Goal: Task Accomplishment & Management: Use online tool/utility

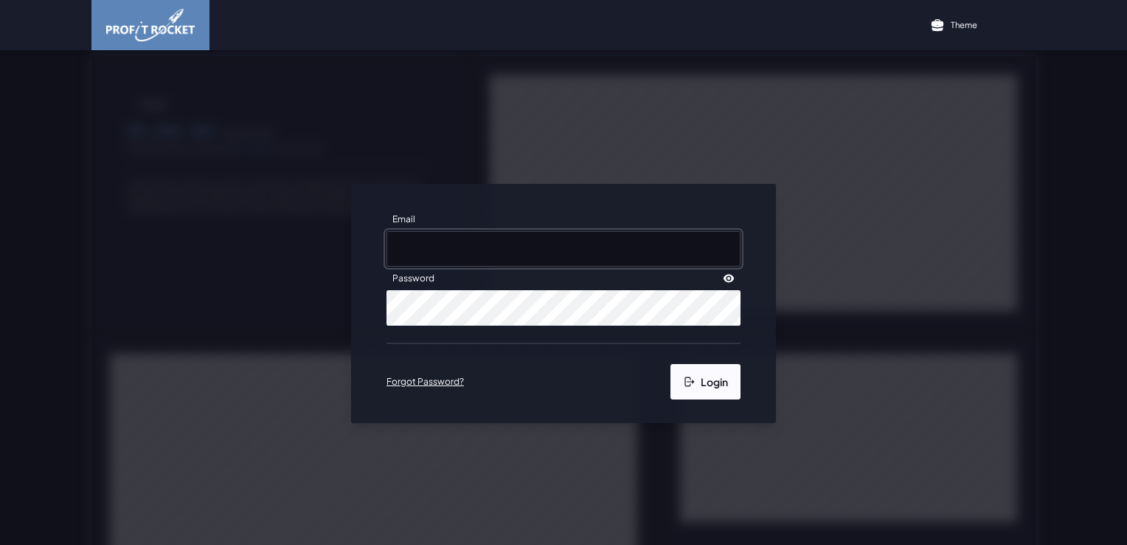
type input "[PERSON_NAME][EMAIL_ADDRESS][DOMAIN_NAME]"
click at [709, 392] on button "Login" at bounding box center [706, 381] width 70 height 35
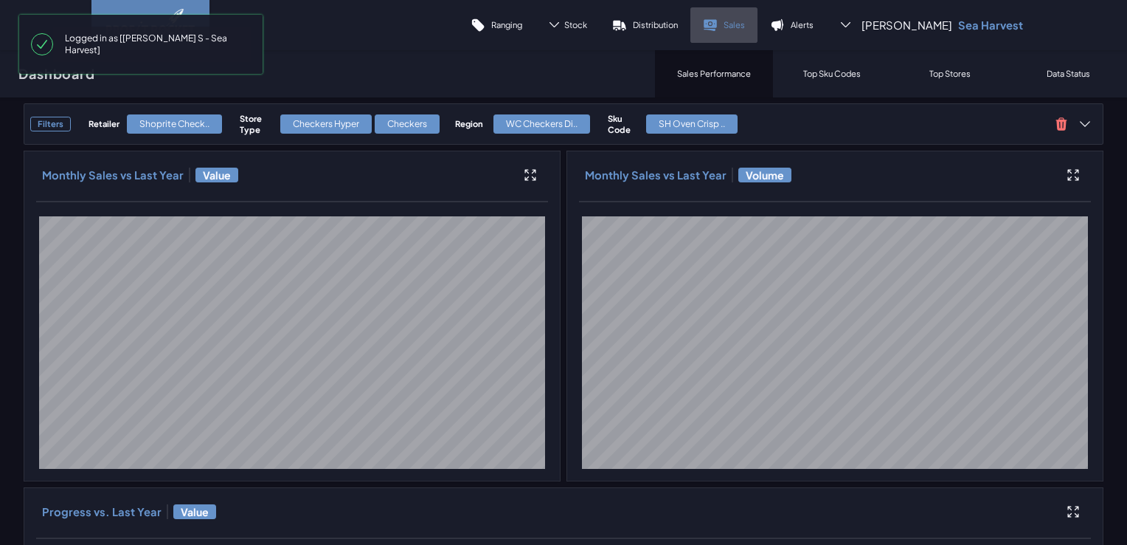
click at [717, 22] on icon at bounding box center [710, 23] width 13 height 8
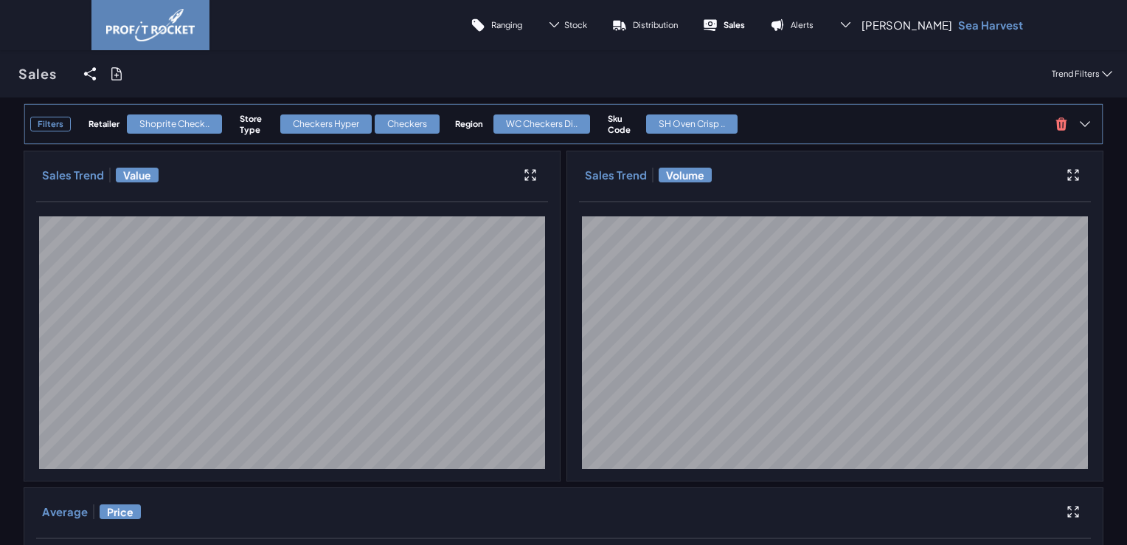
click at [363, 134] on div "Checkers Hyper Checkers" at bounding box center [364, 124] width 170 height 22
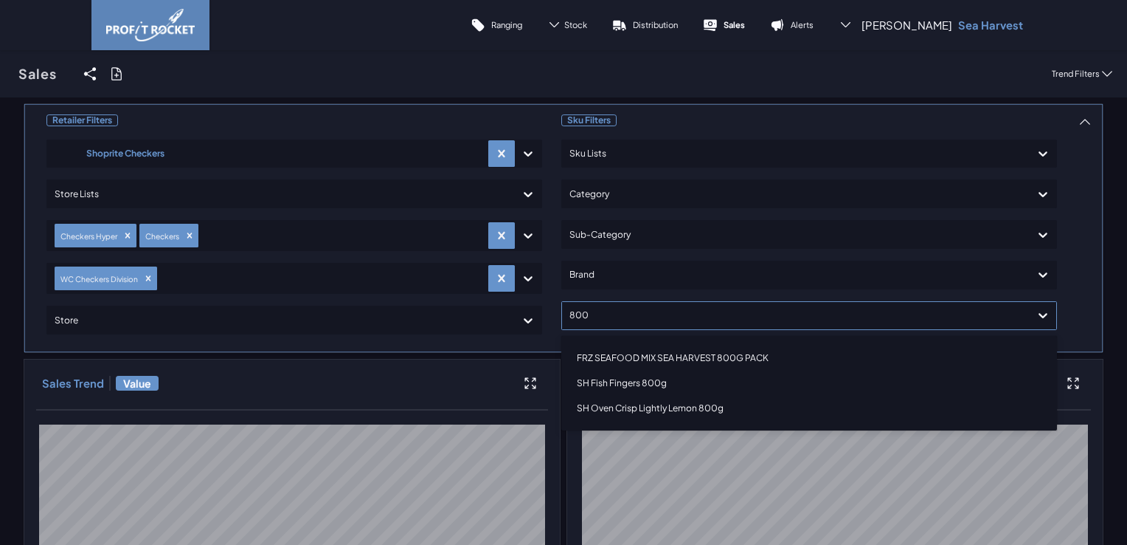
type input "800g"
click at [658, 386] on div "SH Fish Fingers 800g" at bounding box center [809, 382] width 483 height 25
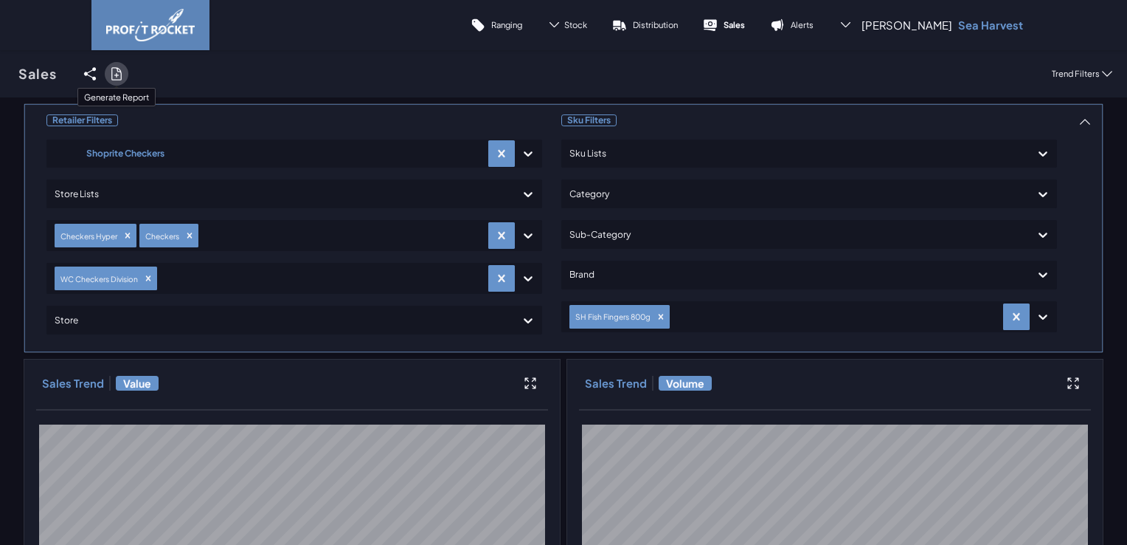
click at [124, 75] on label at bounding box center [117, 74] width 24 height 24
click at [0, 74] on input "checkbox" at bounding box center [0, 74] width 0 height 0
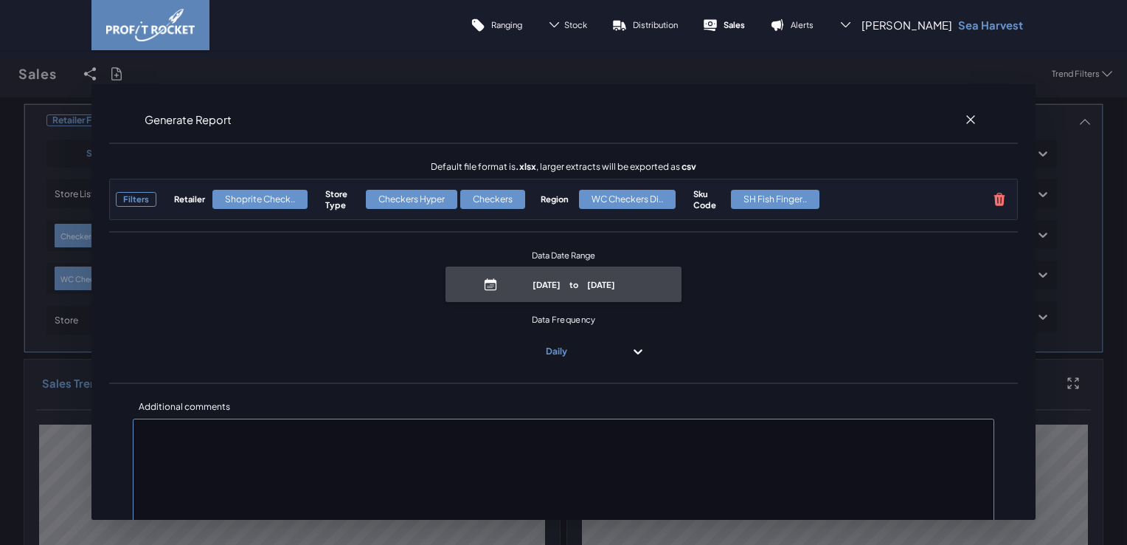
click at [573, 280] on p "[DATE] to [DATE]" at bounding box center [574, 284] width 141 height 11
select select "8"
select select "2025"
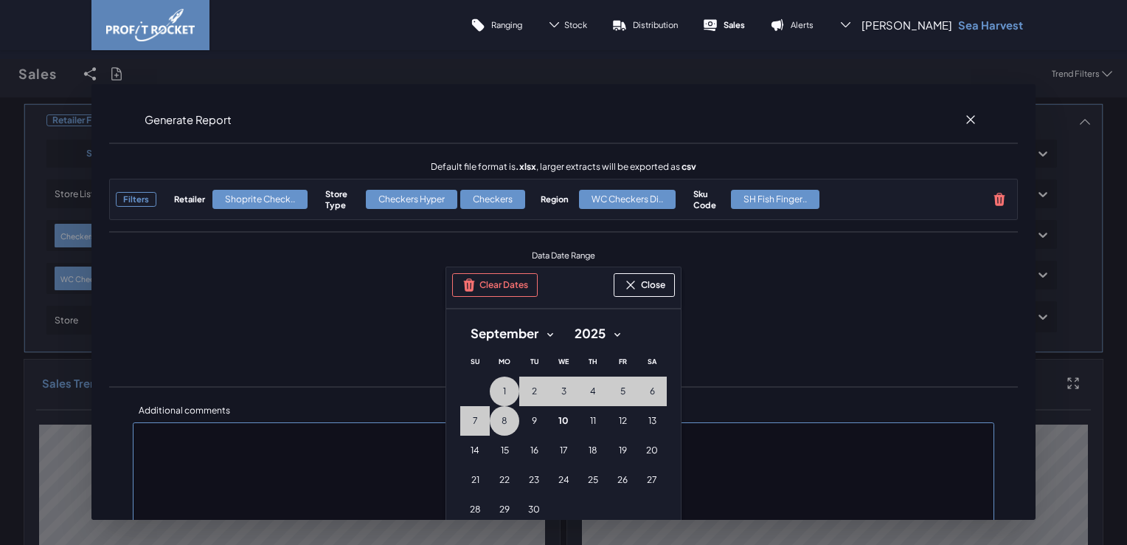
click at [549, 335] on select "January February March April May June July August September October November De…" at bounding box center [511, 333] width 103 height 27
select select "7"
click at [460, 320] on select "January February March April May June July August September October November De…" at bounding box center [511, 333] width 103 height 27
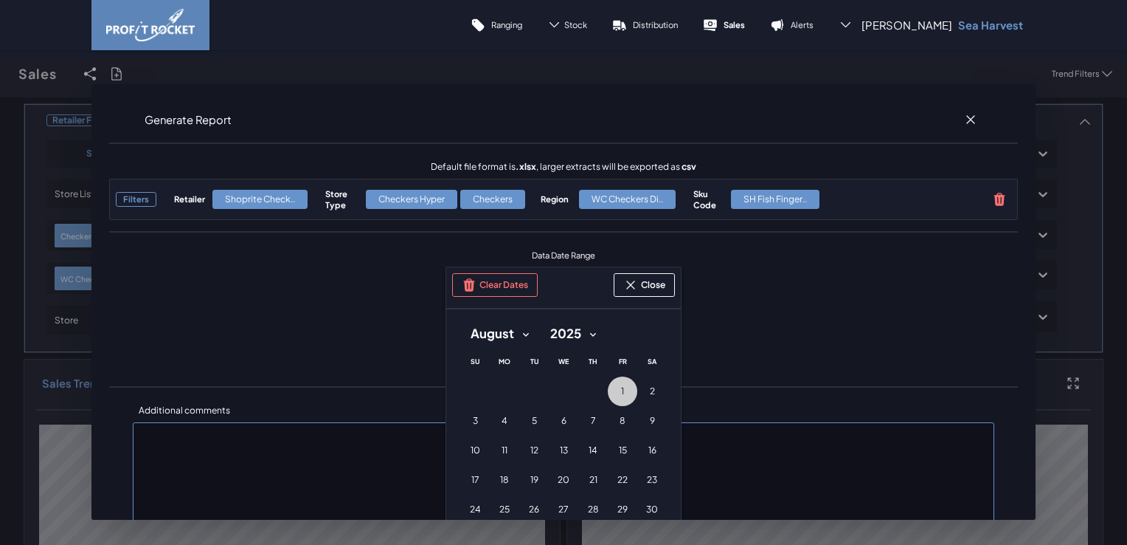
click at [620, 393] on button "1 [DATE] ([DATE])" at bounding box center [623, 391] width 30 height 30
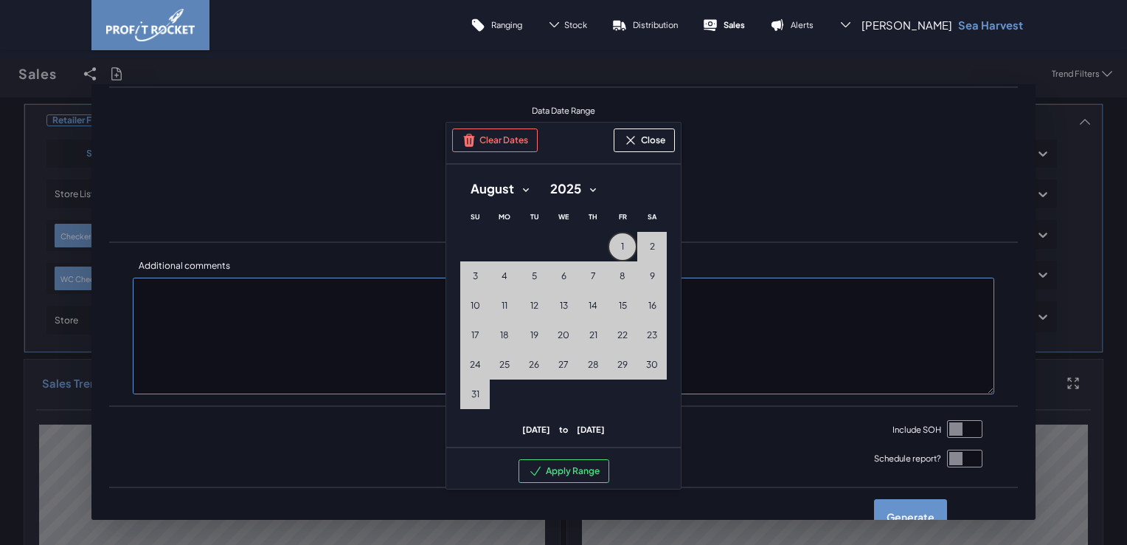
scroll to position [148, 0]
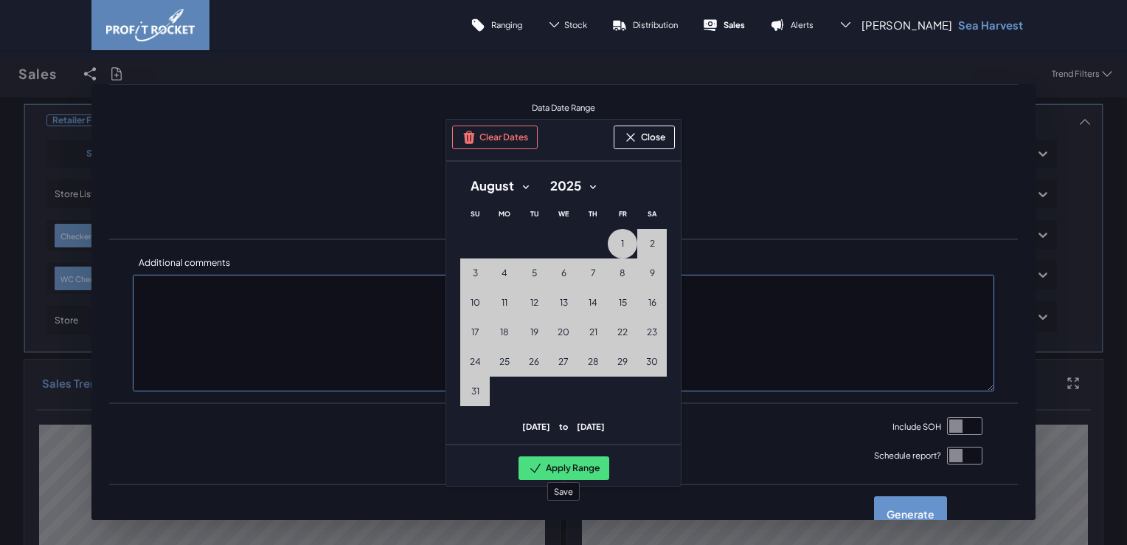
click at [571, 464] on button "Apply Range" at bounding box center [564, 468] width 91 height 24
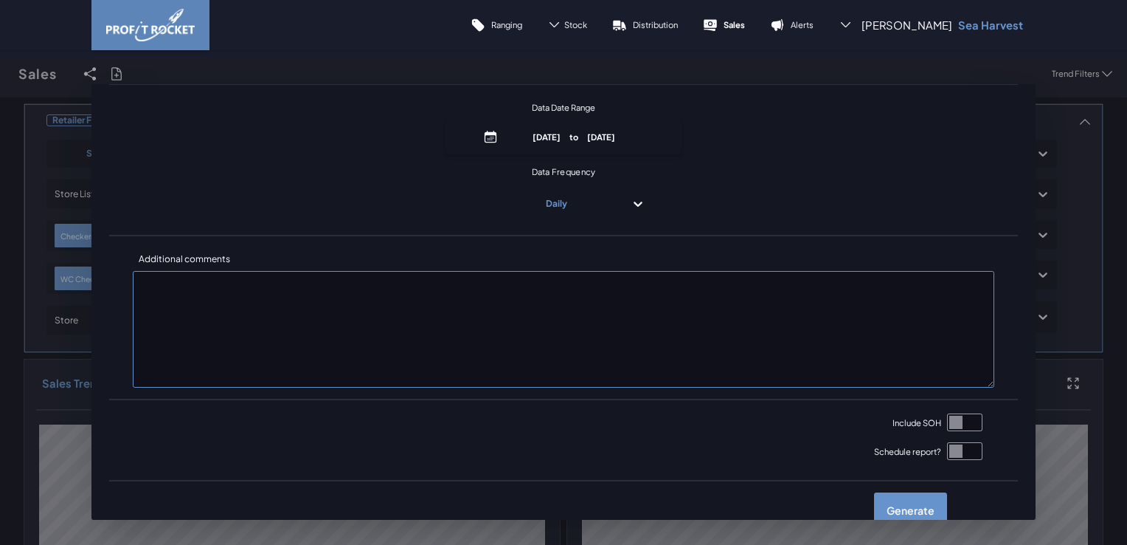
click at [947, 418] on input "checkbox" at bounding box center [964, 422] width 35 height 18
checkbox input "true"
click at [908, 510] on label "Generate" at bounding box center [910, 509] width 73 height 35
click at [0, 74] on input "checkbox" at bounding box center [0, 74] width 0 height 0
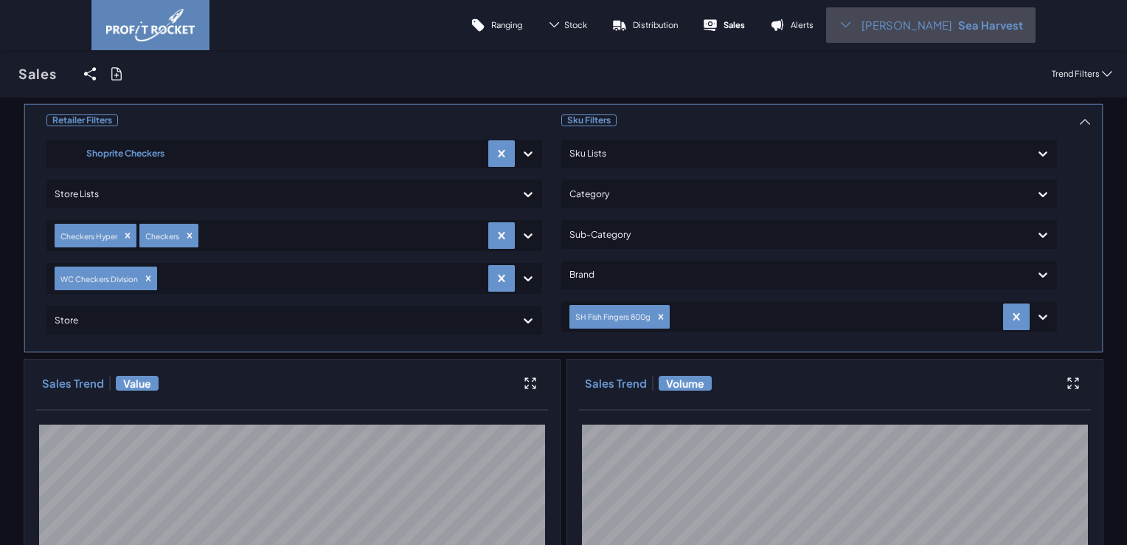
click at [941, 25] on span "[PERSON_NAME]" at bounding box center [907, 25] width 91 height 15
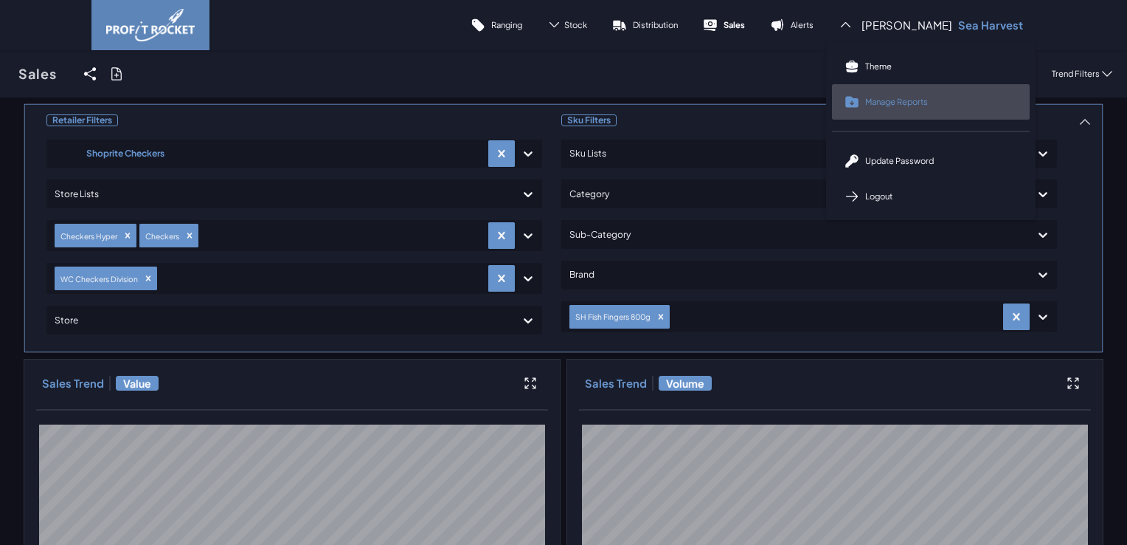
click at [894, 111] on link "Manage Reports" at bounding box center [931, 101] width 198 height 35
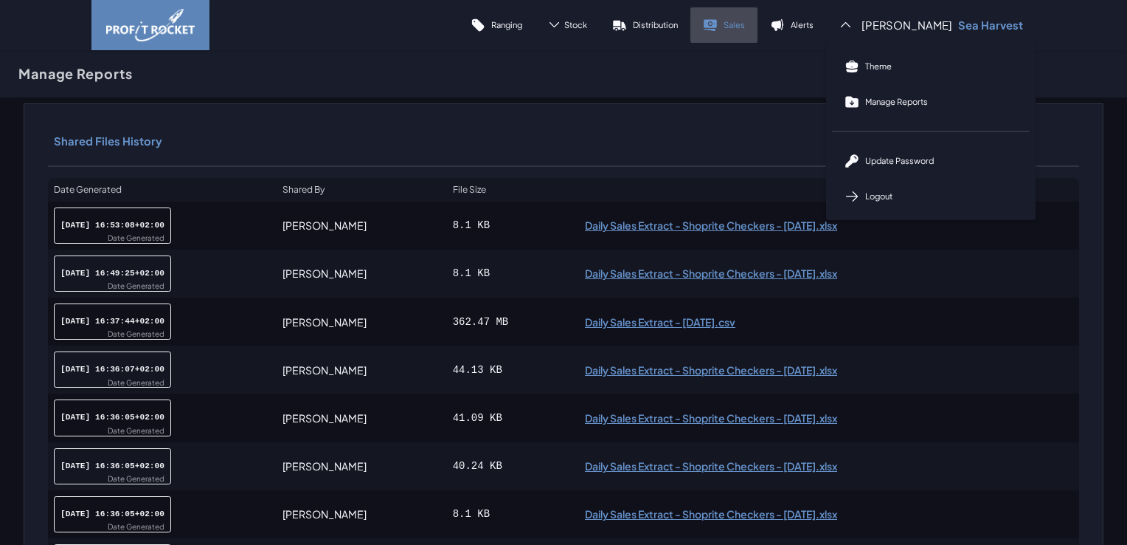
click at [745, 25] on p "Sales" at bounding box center [734, 24] width 21 height 11
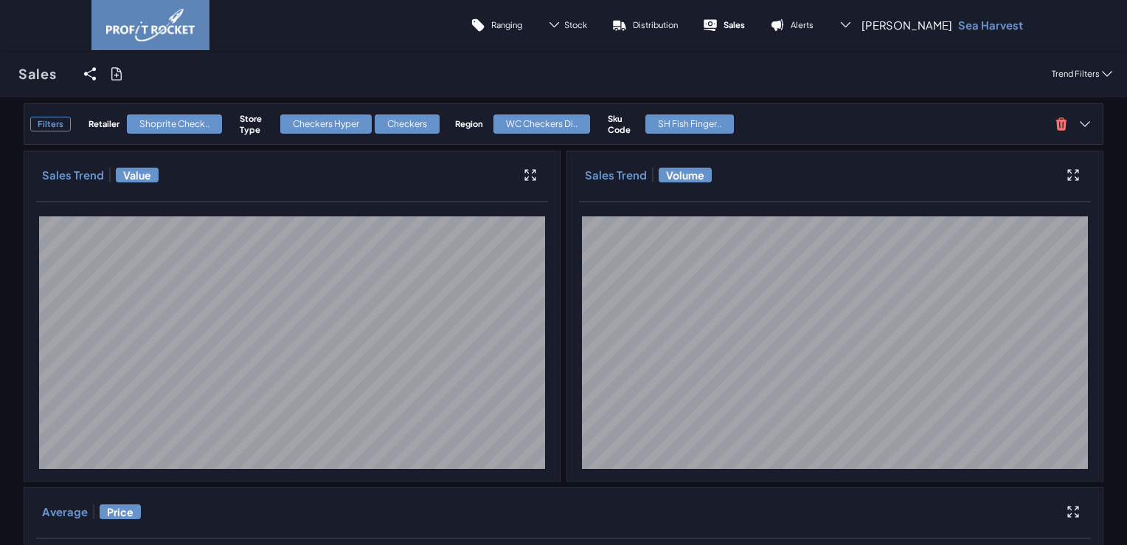
click at [356, 118] on div "Checkers Hyper" at bounding box center [325, 123] width 91 height 19
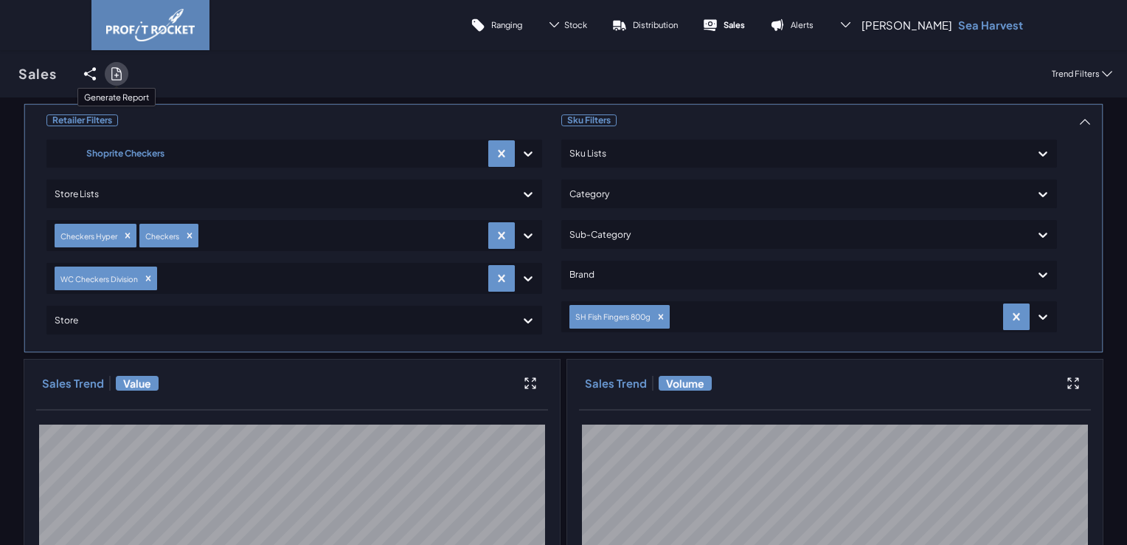
click at [126, 77] on label at bounding box center [117, 74] width 24 height 24
click at [0, 74] on input "checkbox" at bounding box center [0, 74] width 0 height 0
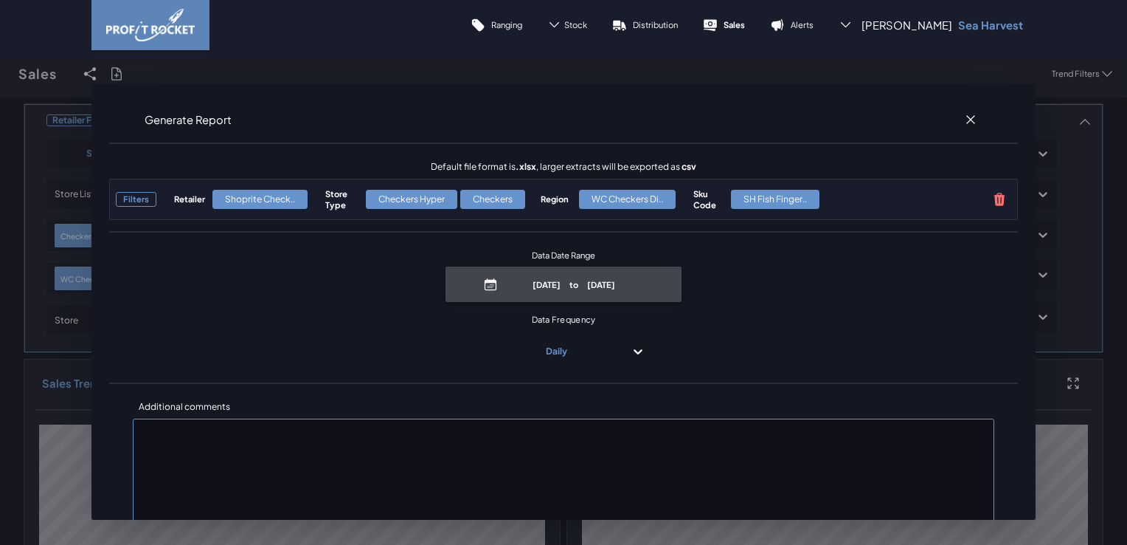
click at [553, 290] on p "[DATE] to [DATE]" at bounding box center [574, 284] width 141 height 11
select select "8"
select select "2025"
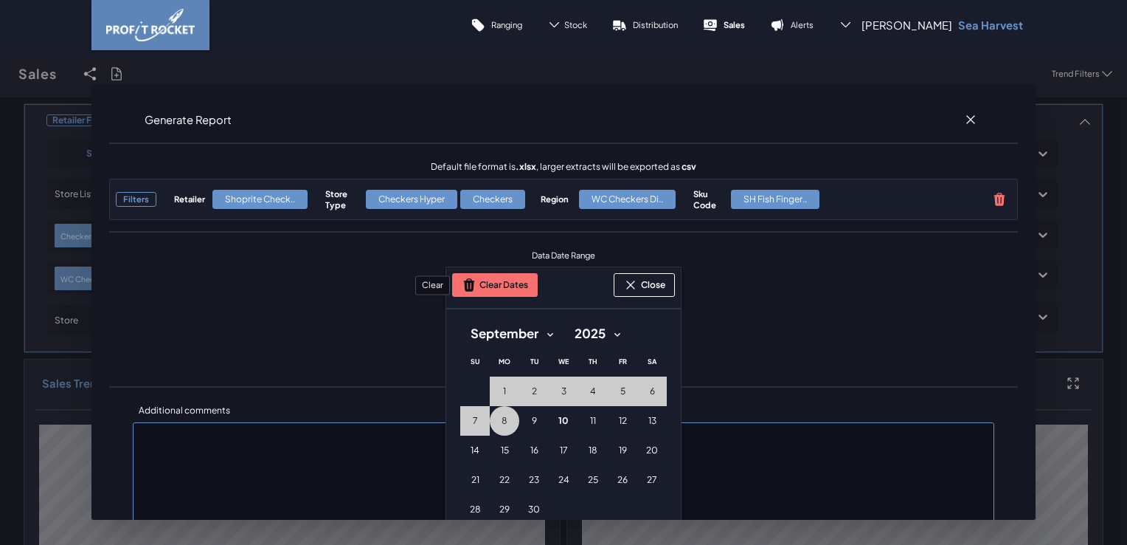
click at [511, 290] on button "Clear Dates" at bounding box center [495, 285] width 86 height 24
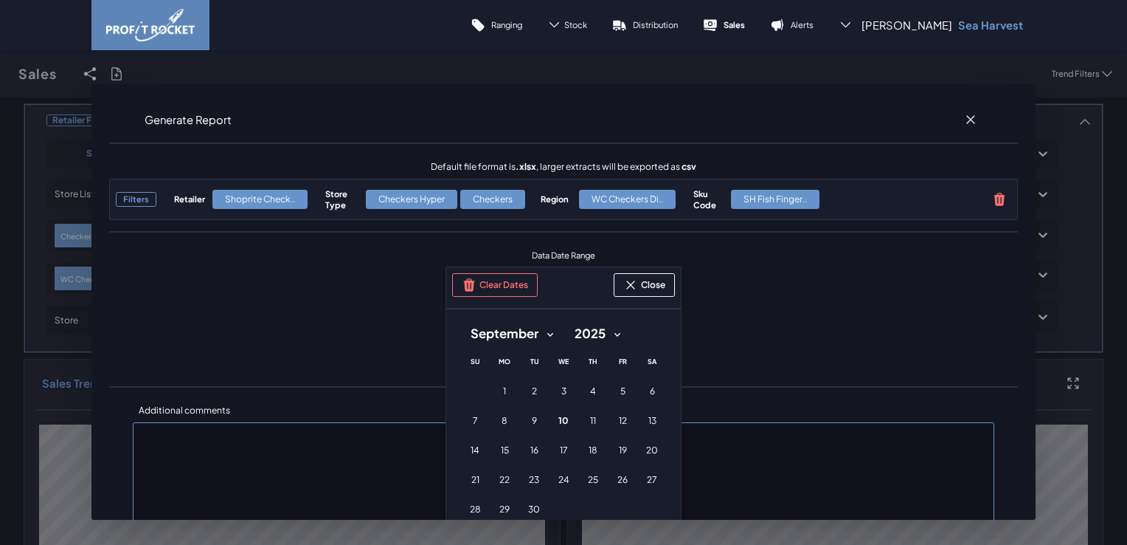
click at [543, 331] on select "January February March April May June July August September October November De…" at bounding box center [511, 333] width 103 height 27
click at [460, 320] on select "January February March April May June July August September October November De…" at bounding box center [511, 333] width 103 height 27
click at [608, 453] on button "15 [DATE] ([DATE])" at bounding box center [623, 450] width 30 height 30
click at [638, 451] on button "16 [DATE] ([DATE])" at bounding box center [653, 450] width 30 height 30
click at [464, 480] on button "17 [DATE] ([DATE])" at bounding box center [475, 480] width 30 height 30
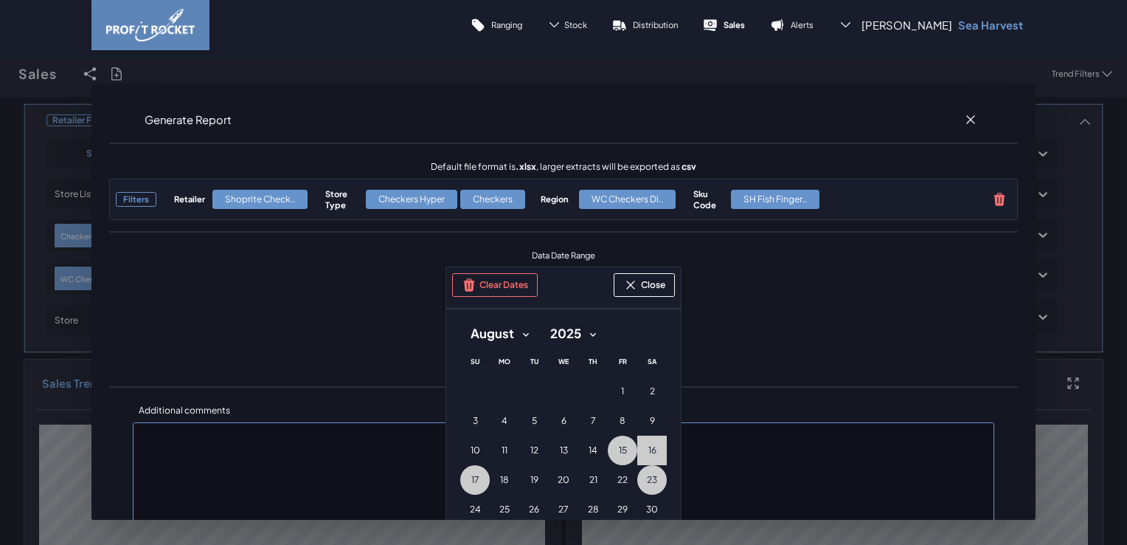
click at [640, 486] on button "23 [DATE] ([DATE])" at bounding box center [653, 480] width 30 height 30
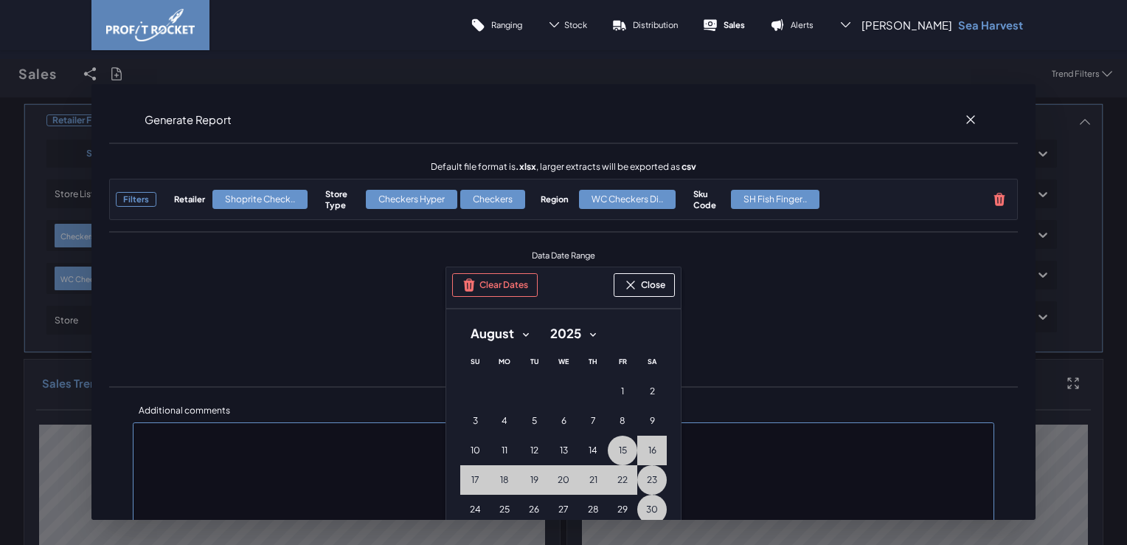
click at [646, 503] on span "30" at bounding box center [652, 509] width 12 height 12
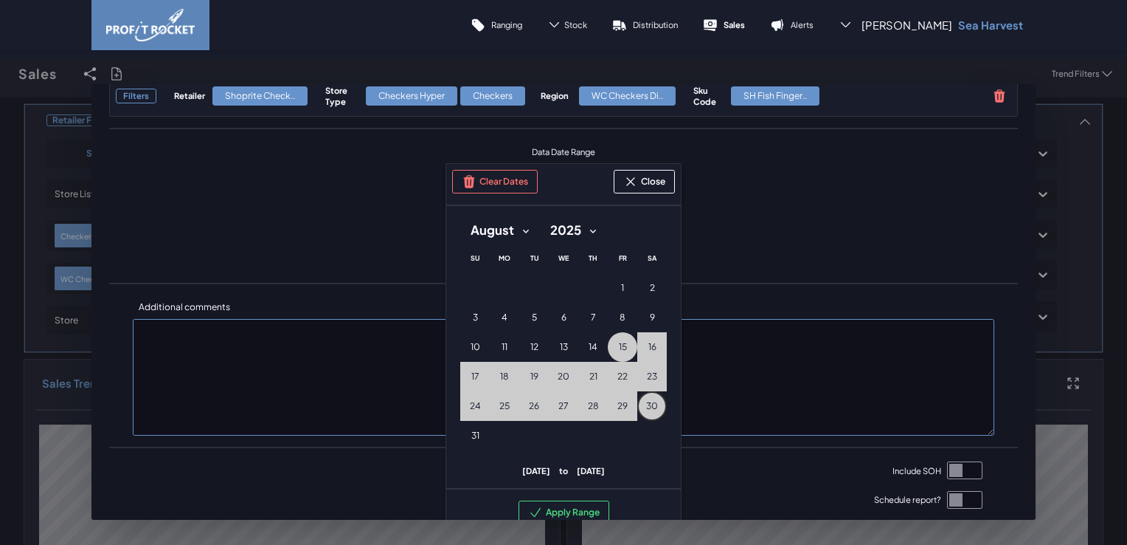
scroll to position [148, 0]
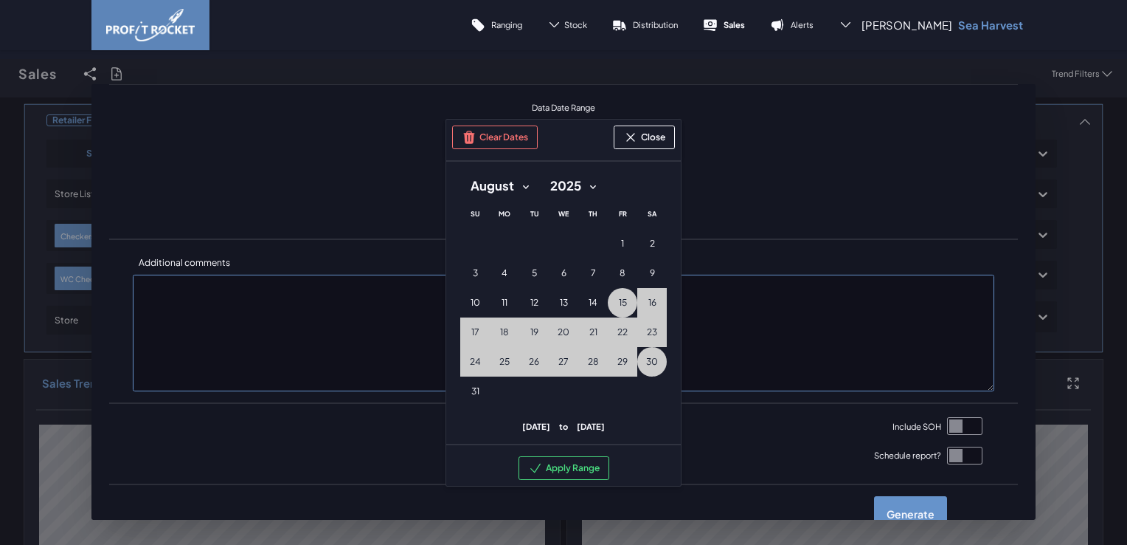
click at [525, 185] on select "January February March April May June July August September October November De…" at bounding box center [499, 186] width 79 height 27
select select "8"
click at [460, 173] on select "January February March April May June July August September October November De…" at bounding box center [499, 186] width 79 height 27
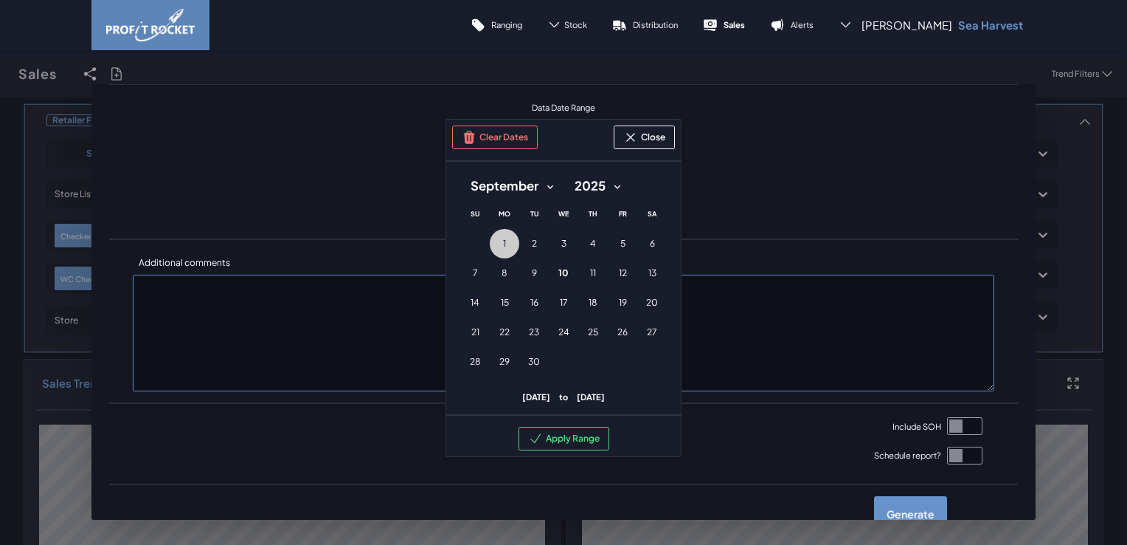
click at [494, 242] on button "1 [DATE] ([DATE])" at bounding box center [505, 244] width 30 height 30
click at [522, 246] on button "2 [DATE] ([DATE])" at bounding box center [534, 244] width 30 height 30
click at [562, 246] on span "3" at bounding box center [564, 244] width 5 height 12
click at [590, 246] on span "4" at bounding box center [593, 244] width 6 height 12
click at [608, 243] on button "5 [DATE] ([DATE])" at bounding box center [623, 244] width 30 height 30
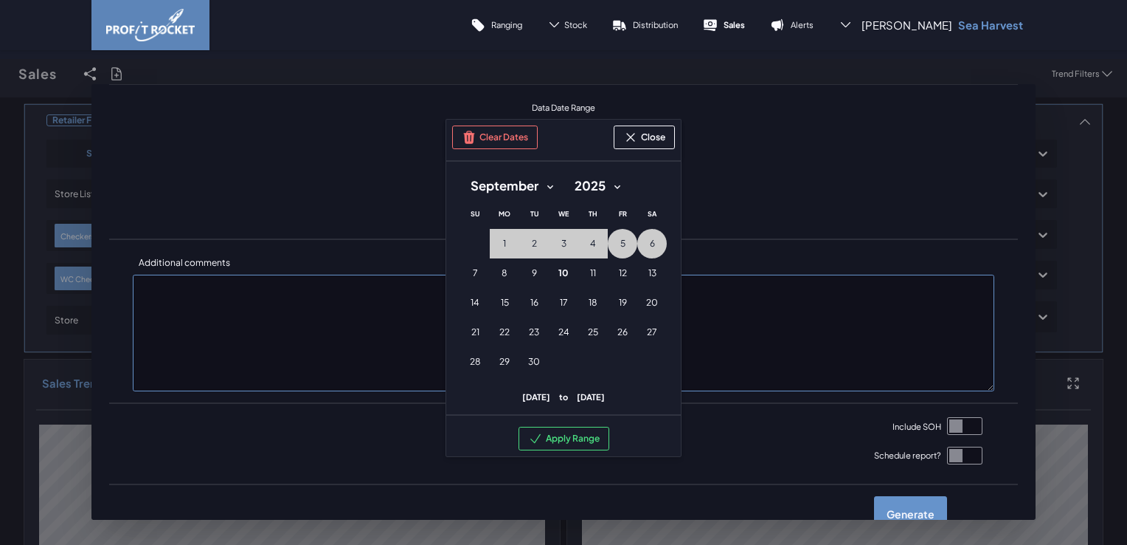
click at [649, 241] on button "6 [DATE] ([DATE])" at bounding box center [653, 244] width 30 height 30
drag, startPoint x: 482, startPoint y: 276, endPoint x: 497, endPoint y: 275, distance: 14.8
click at [481, 276] on button "7 [DATE] ([DATE])" at bounding box center [475, 273] width 30 height 30
click at [502, 273] on span "8" at bounding box center [505, 273] width 6 height 12
click at [519, 274] on button "9 [DATE] ([DATE])" at bounding box center [534, 273] width 30 height 30
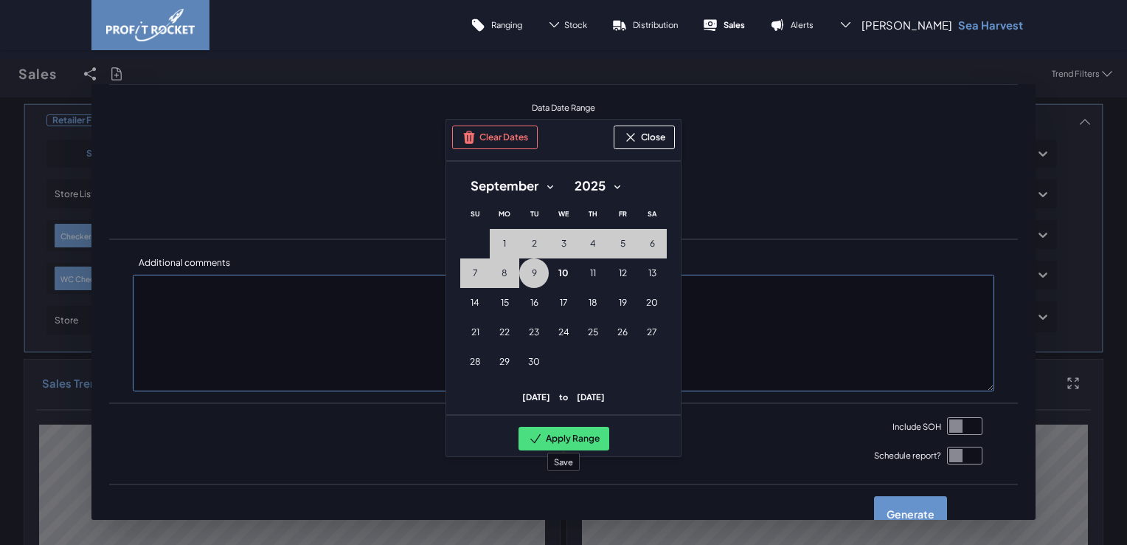
click at [555, 435] on button "Apply Range" at bounding box center [564, 438] width 91 height 24
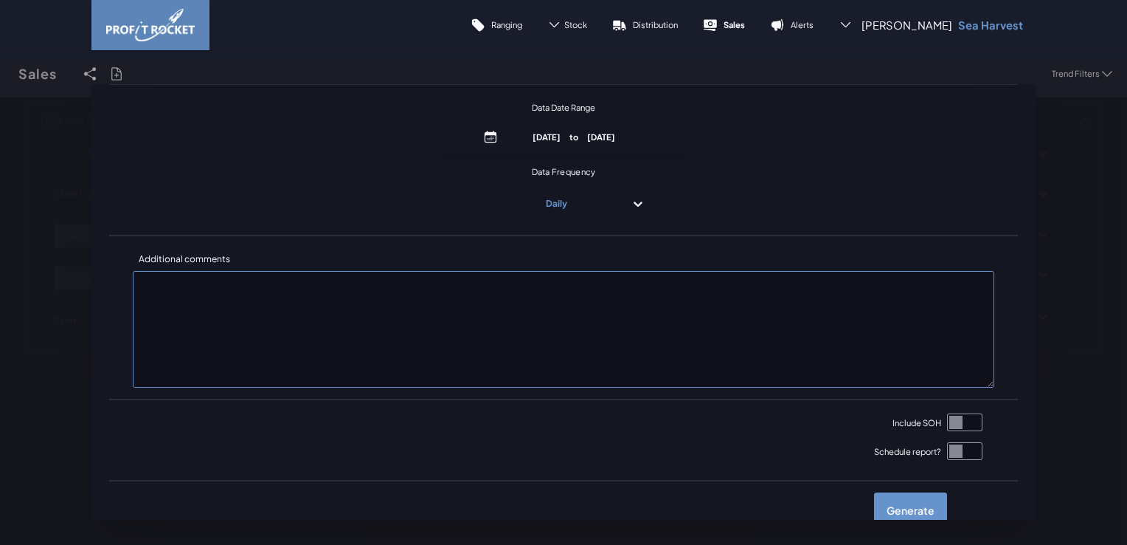
click at [947, 418] on input "checkbox" at bounding box center [964, 422] width 35 height 18
checkbox input "true"
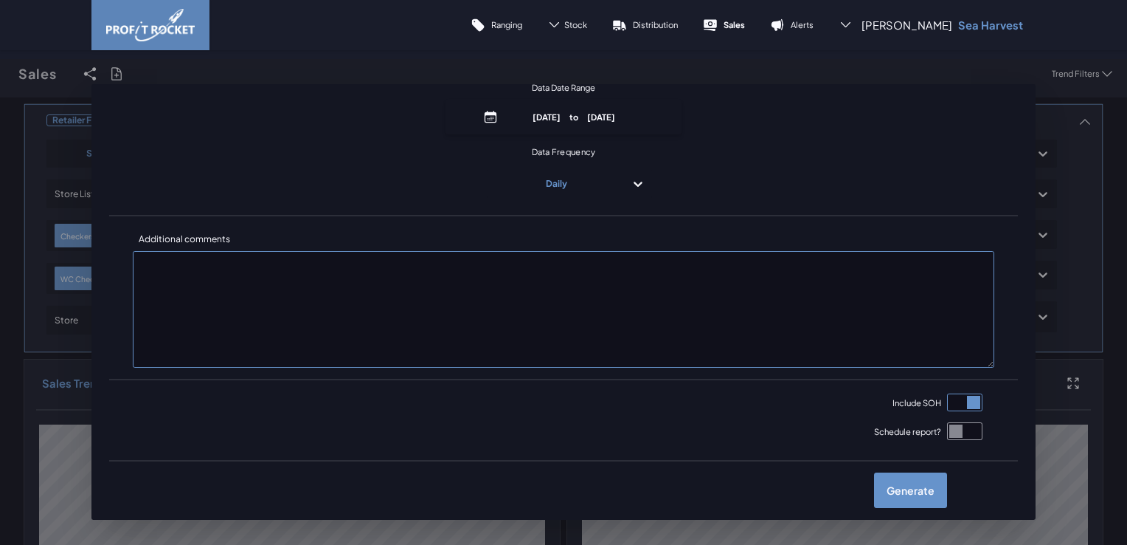
scroll to position [178, 0]
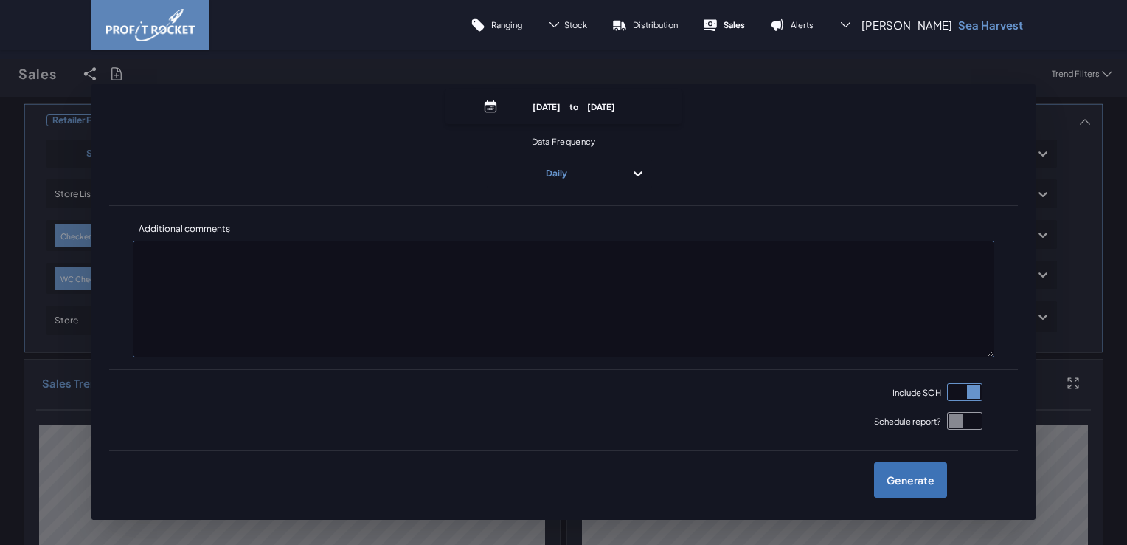
click at [887, 482] on label "Generate" at bounding box center [910, 479] width 73 height 35
click at [0, 74] on input "checkbox" at bounding box center [0, 74] width 0 height 0
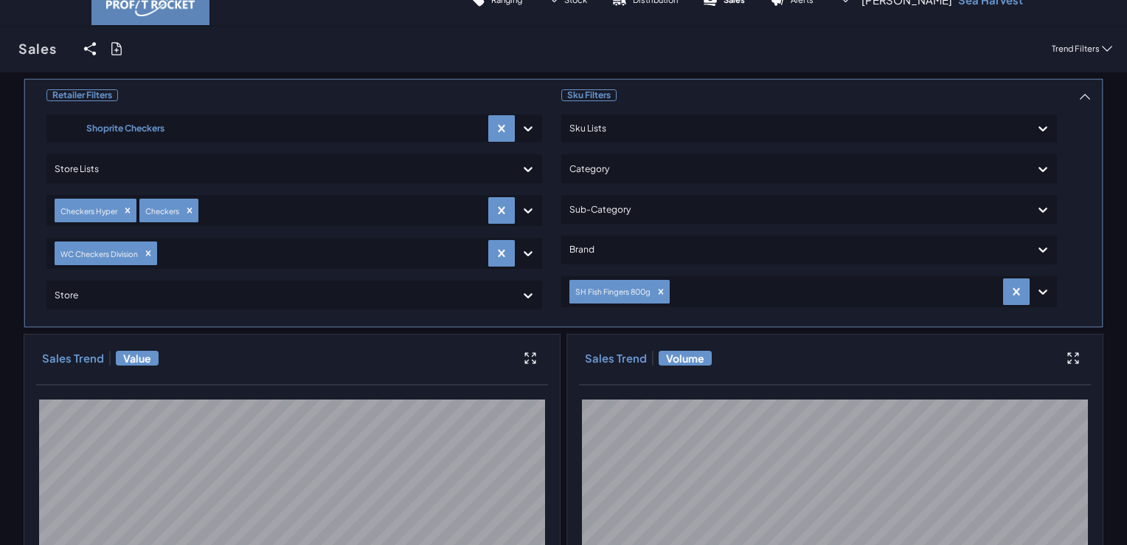
scroll to position [0, 0]
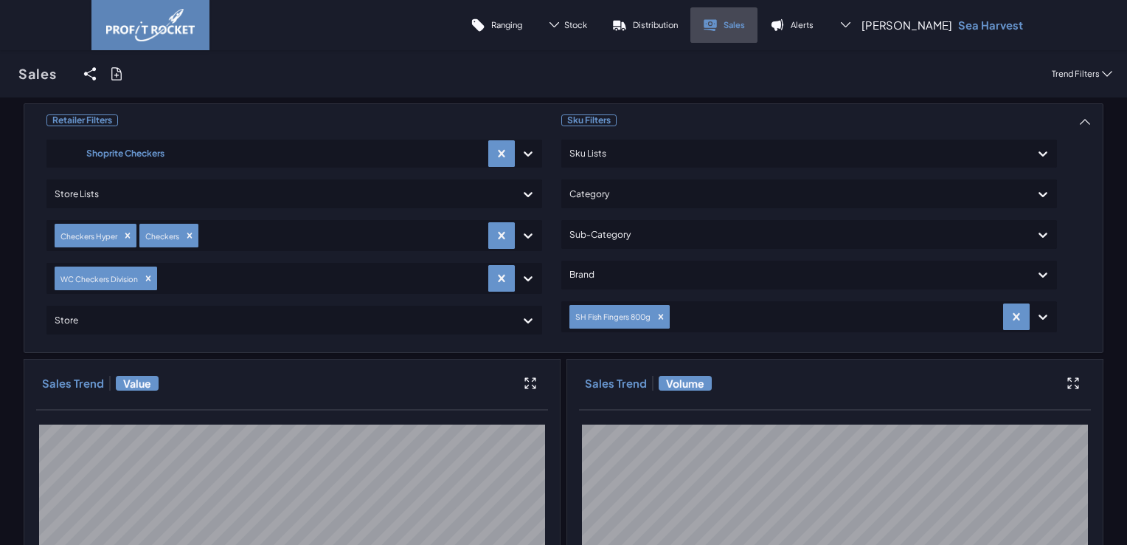
click at [743, 28] on link "Sales" at bounding box center [724, 24] width 67 height 35
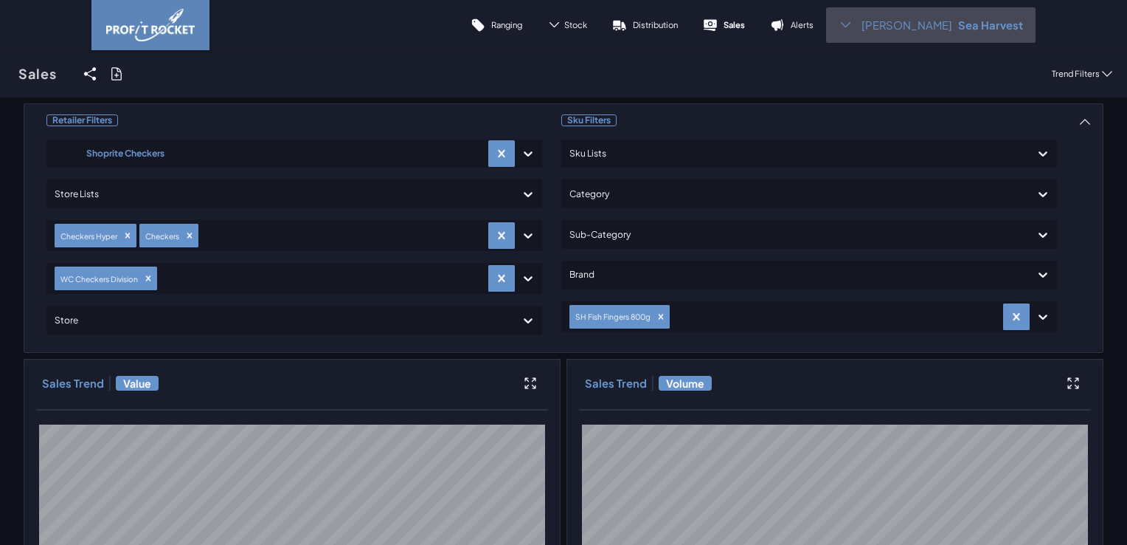
click at [906, 31] on span "[PERSON_NAME]" at bounding box center [907, 25] width 91 height 15
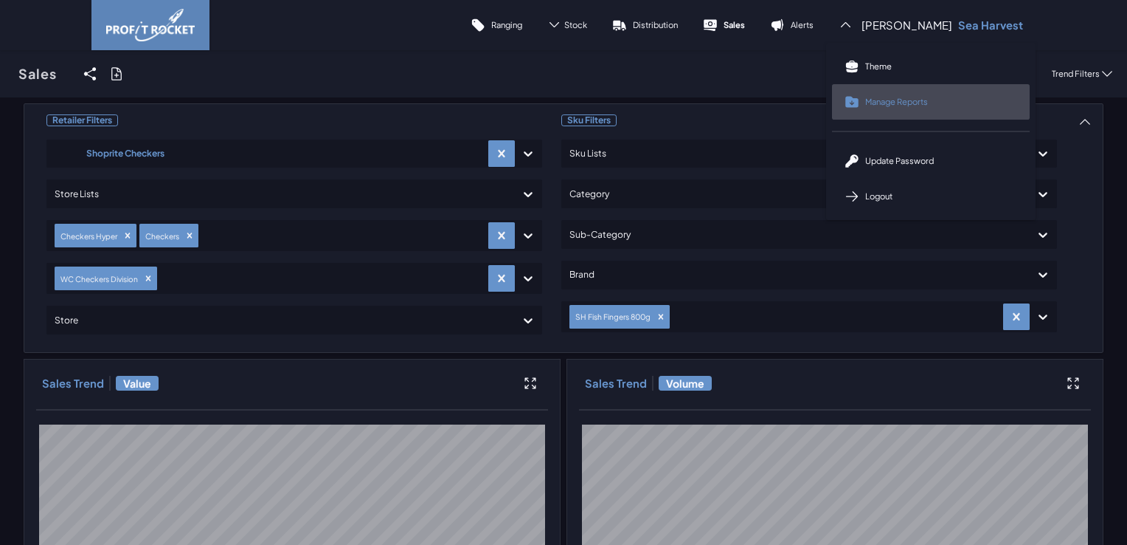
click at [910, 107] on link "Manage Reports" at bounding box center [931, 101] width 198 height 35
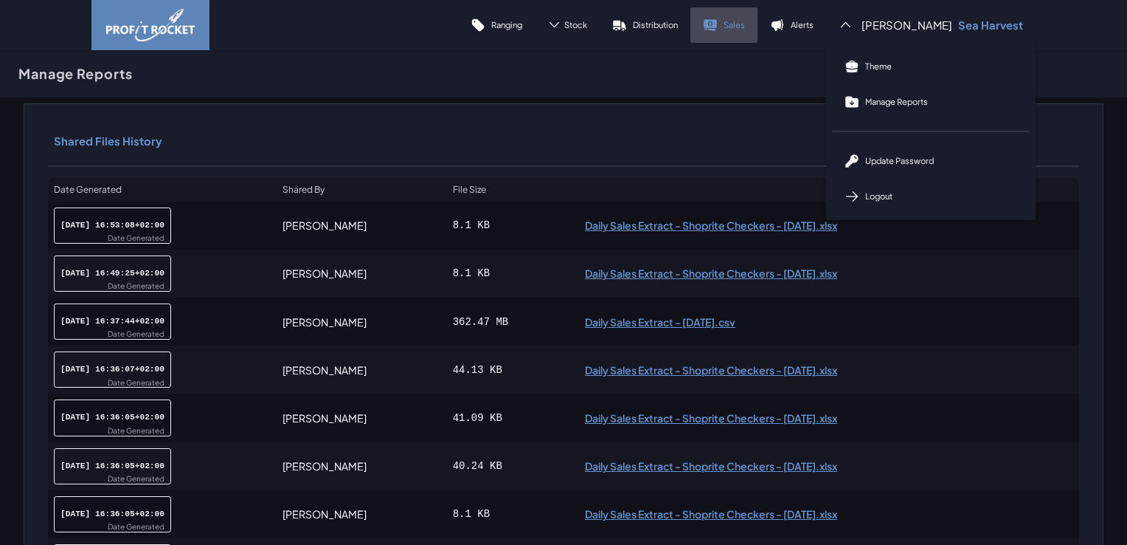
click at [753, 30] on link "Sales" at bounding box center [724, 24] width 67 height 35
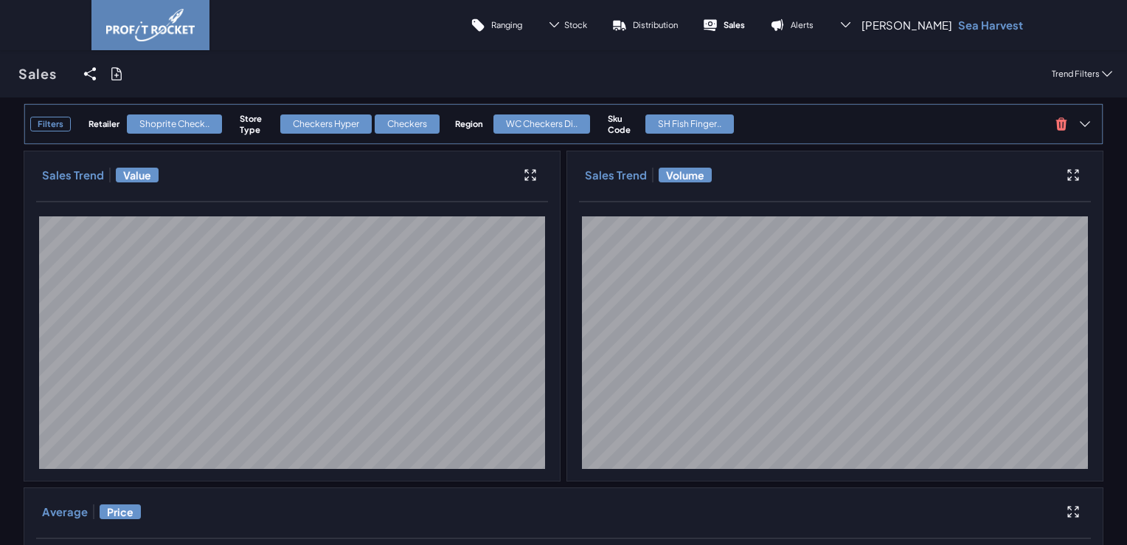
click at [277, 136] on span "Filters Retailer Shoprite Check.. Store Type Checkers Hyper Checkers Region WC …" at bounding box center [540, 124] width 1020 height 28
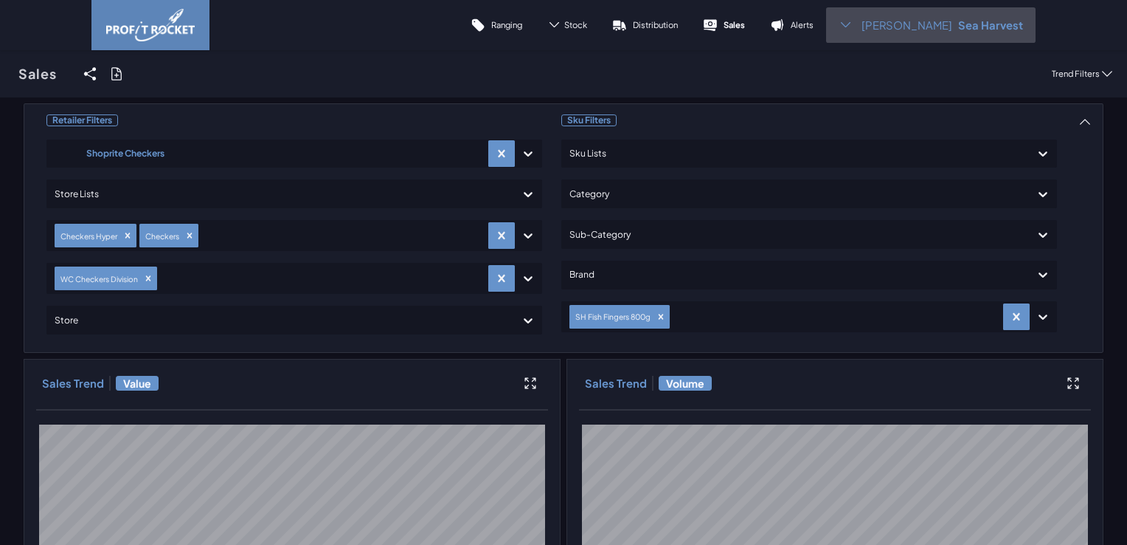
click at [885, 23] on div "[PERSON_NAME] S Sea Harvest" at bounding box center [931, 24] width 210 height 35
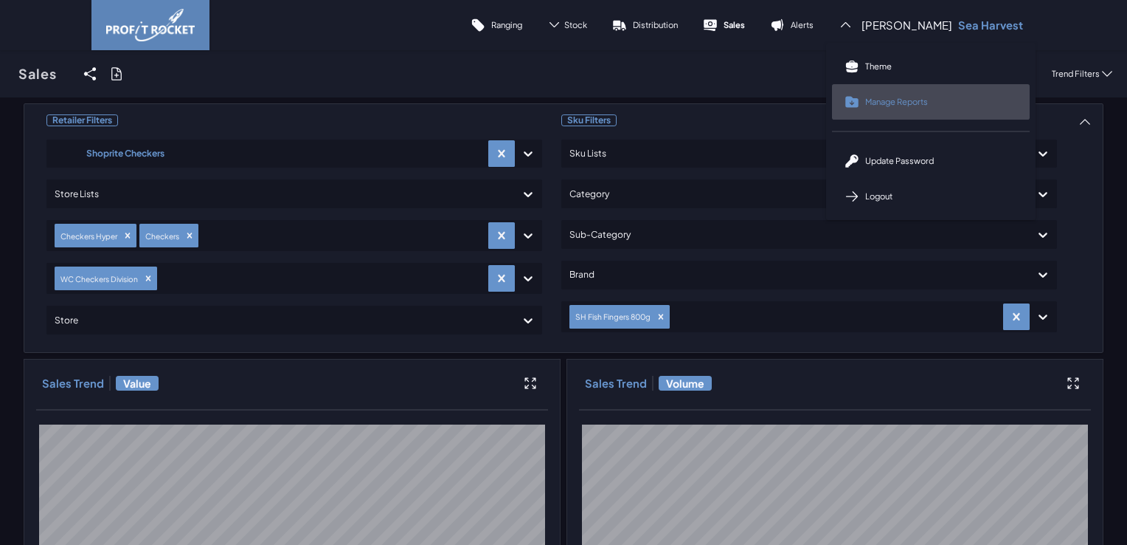
click at [916, 111] on link "Manage Reports" at bounding box center [931, 101] width 198 height 35
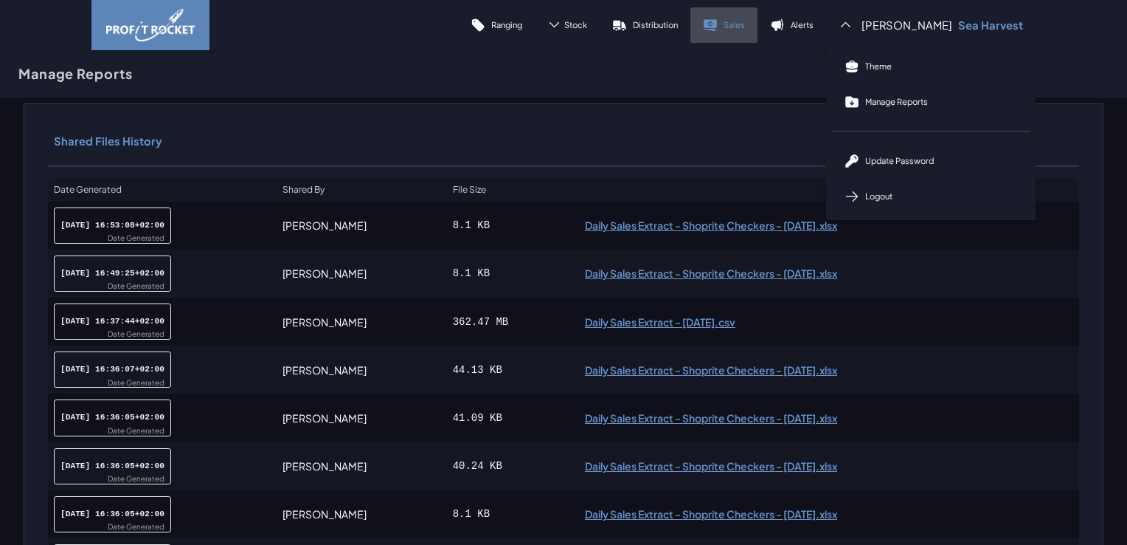
click at [745, 25] on link "Sales" at bounding box center [724, 24] width 67 height 35
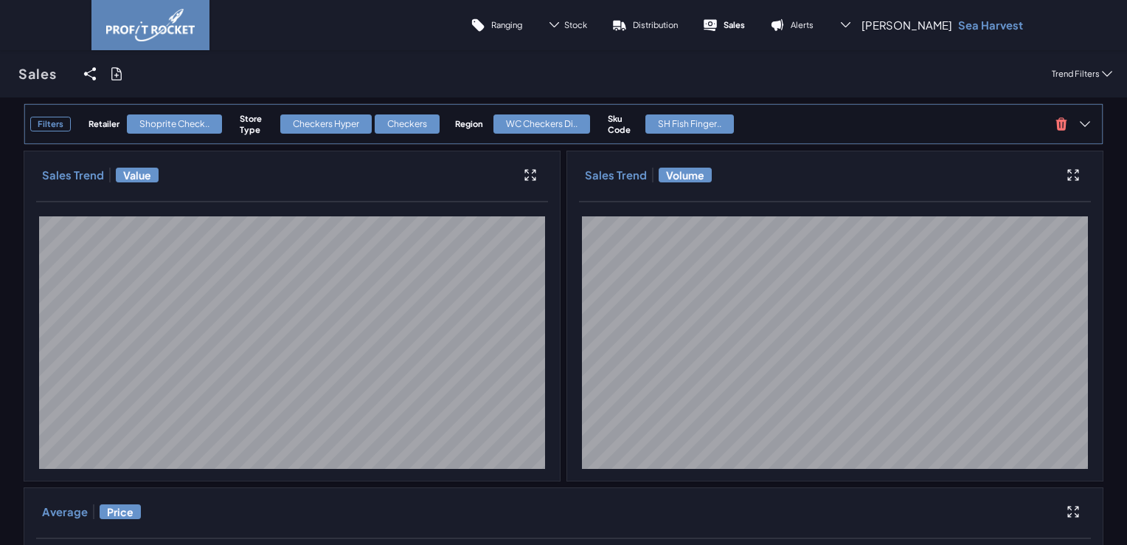
click at [363, 121] on div "Checkers Hyper" at bounding box center [325, 123] width 91 height 19
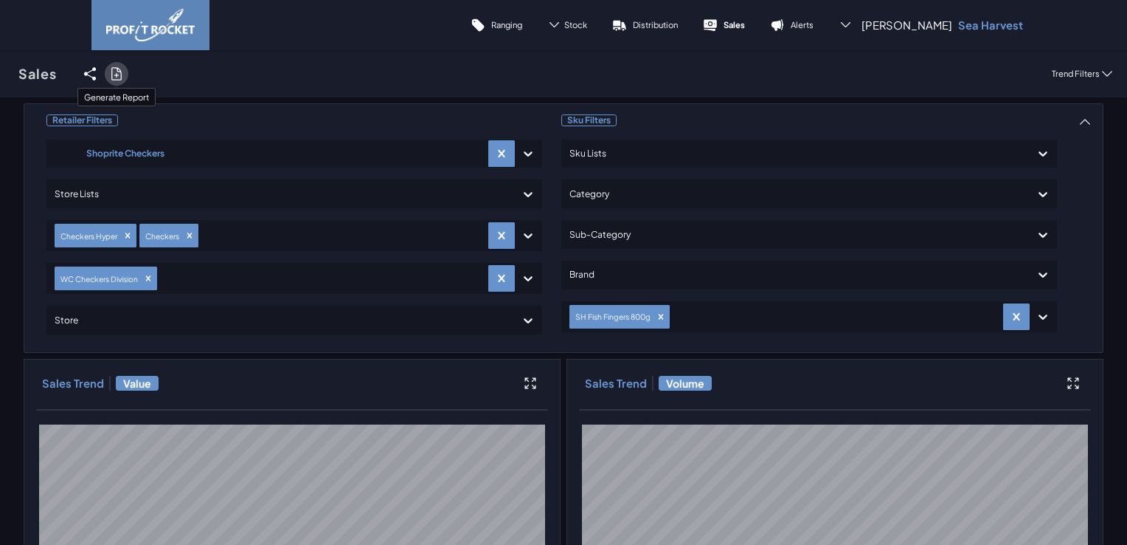
click at [121, 72] on icon at bounding box center [116, 73] width 15 height 15
click at [0, 74] on input "checkbox" at bounding box center [0, 74] width 0 height 0
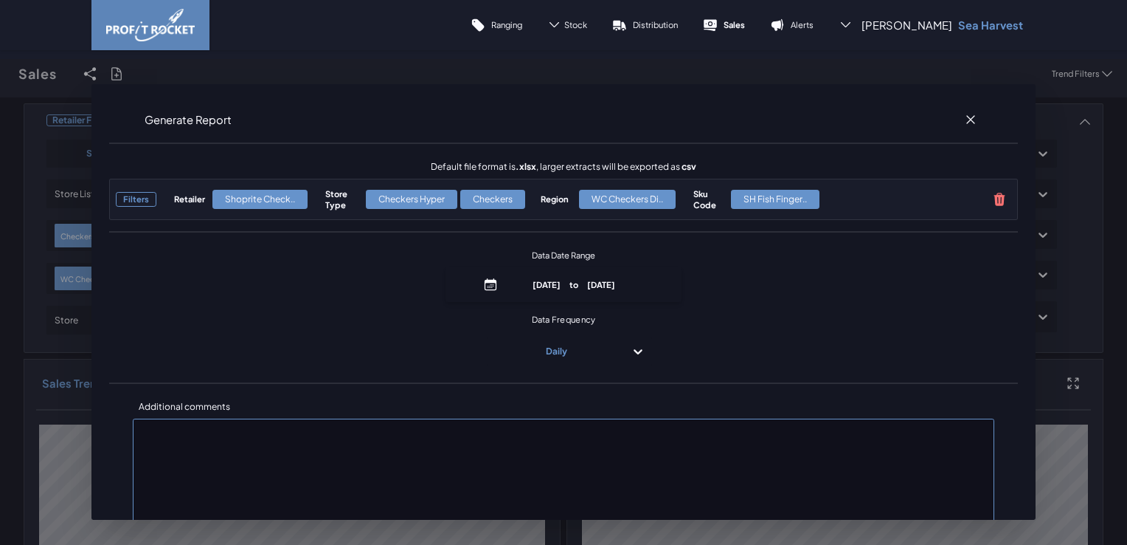
click at [581, 303] on div "Data Date Range [DATE] to [DATE] Data Frequency Daily" at bounding box center [563, 306] width 909 height 127
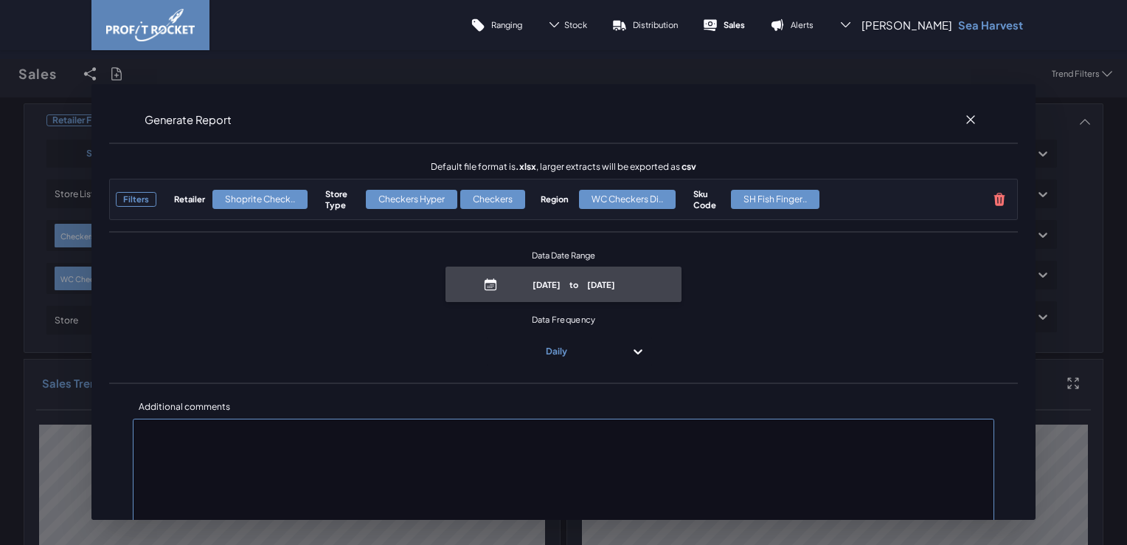
click at [579, 279] on p "[DATE] to [DATE]" at bounding box center [574, 284] width 141 height 11
select select "8"
select select "2025"
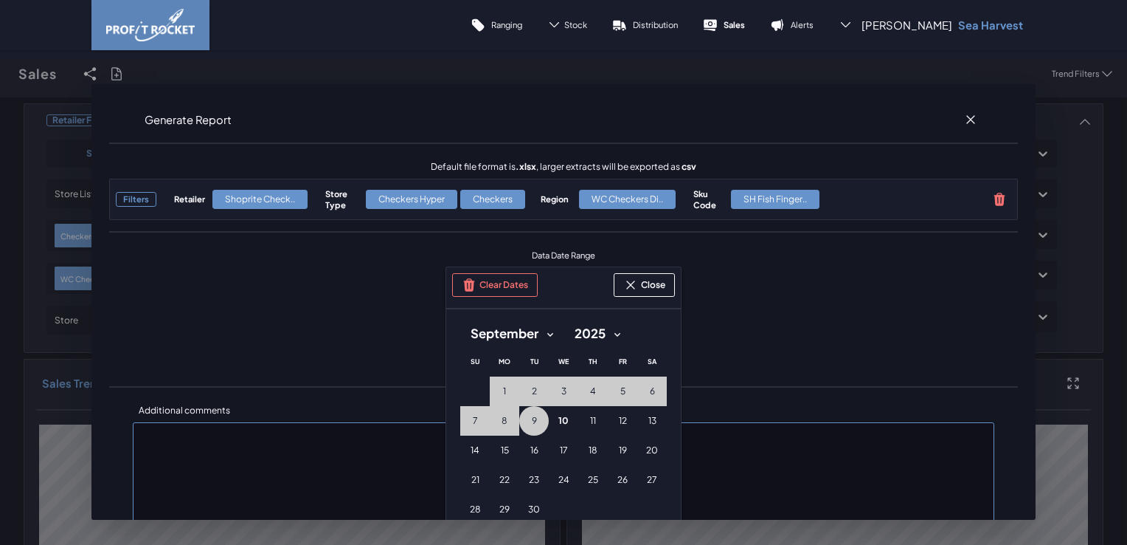
click at [546, 331] on select "January February March April May June July August September October November De…" at bounding box center [511, 333] width 103 height 27
select select "7"
click at [460, 320] on select "January February March April May June July August September October November De…" at bounding box center [511, 333] width 103 height 27
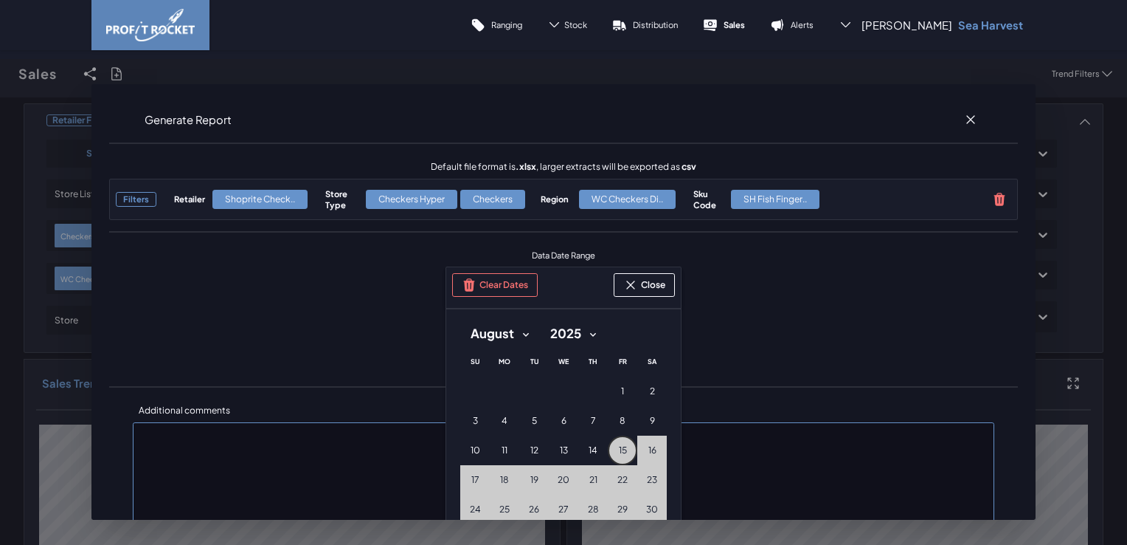
click at [624, 451] on button "15 [DATE] ([DATE])" at bounding box center [623, 450] width 30 height 30
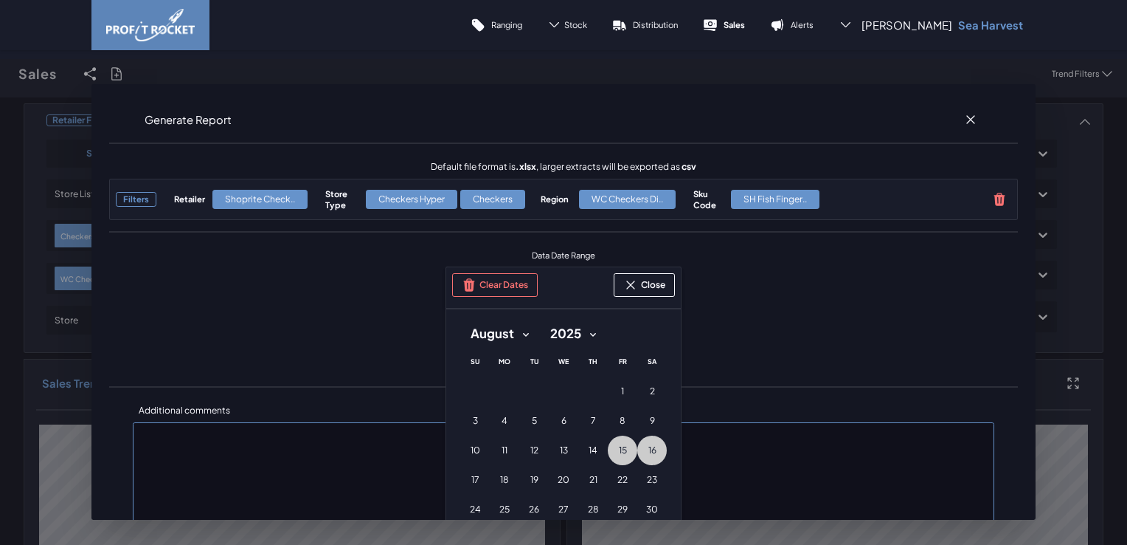
click at [641, 450] on button "16 [DATE] ([DATE])" at bounding box center [653, 450] width 30 height 30
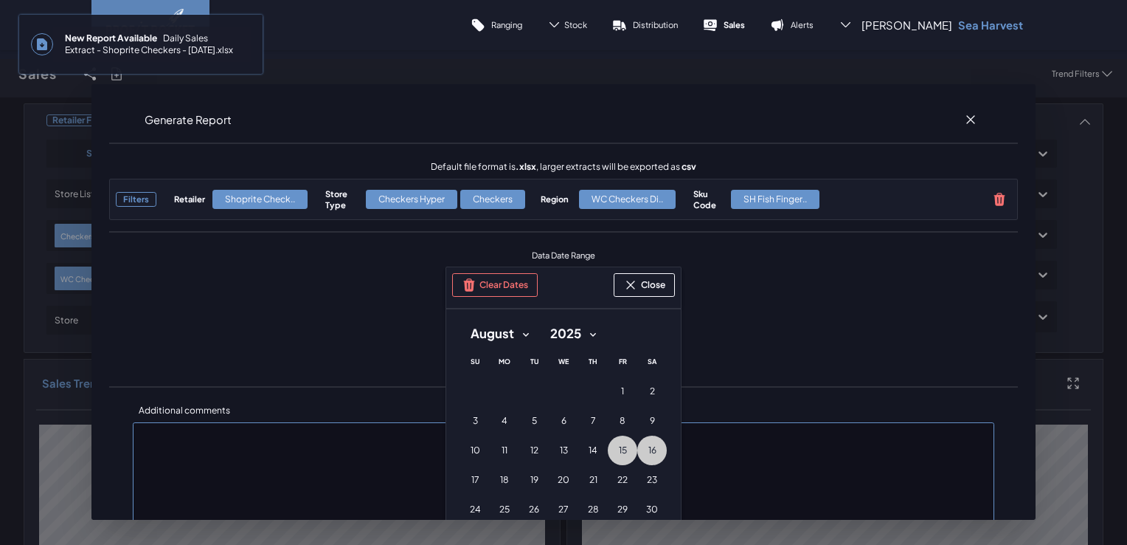
click at [201, 34] on span "New Report Available Daily Sales Extract - Shoprite Checkers - [DATE].xlsx" at bounding box center [152, 44] width 198 height 35
